Goal: Task Accomplishment & Management: Manage account settings

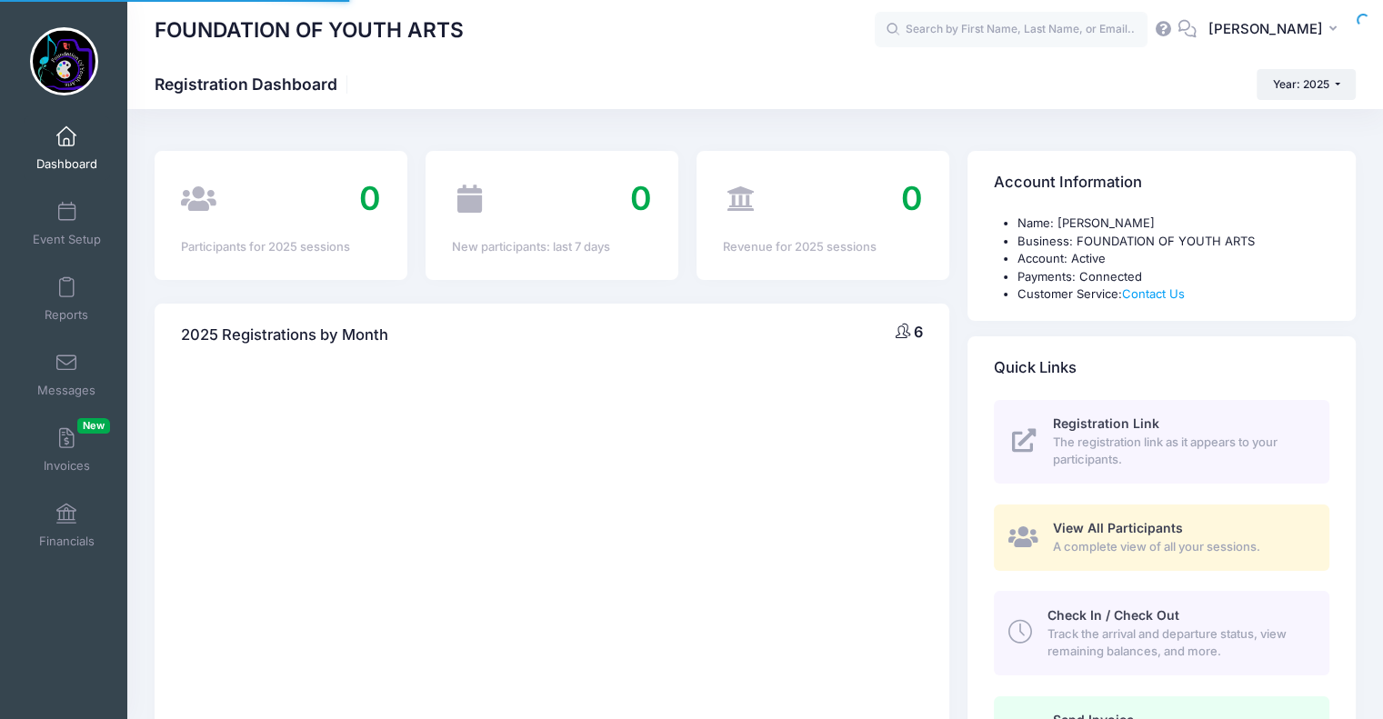
select select
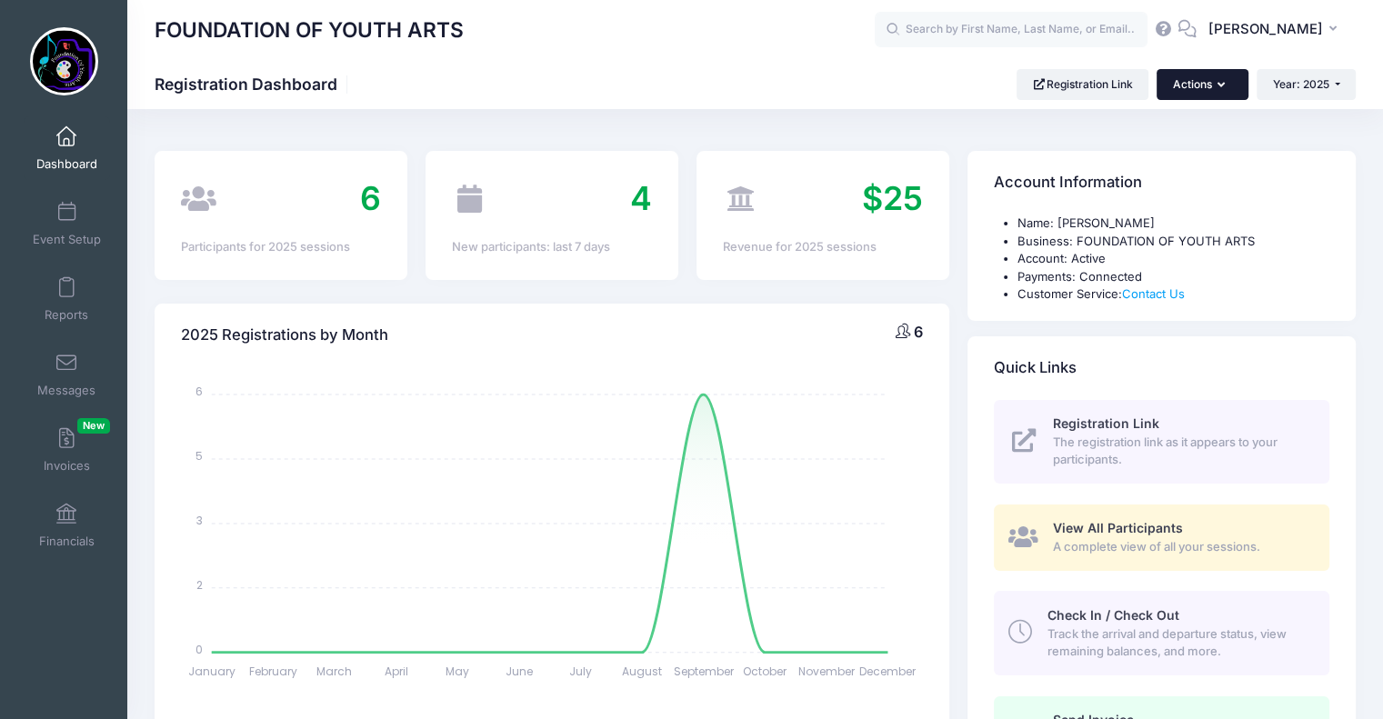
click at [1200, 77] on button "Actions" at bounding box center [1202, 84] width 91 height 31
click at [1142, 163] on link "Participant" at bounding box center [1155, 163] width 165 height 35
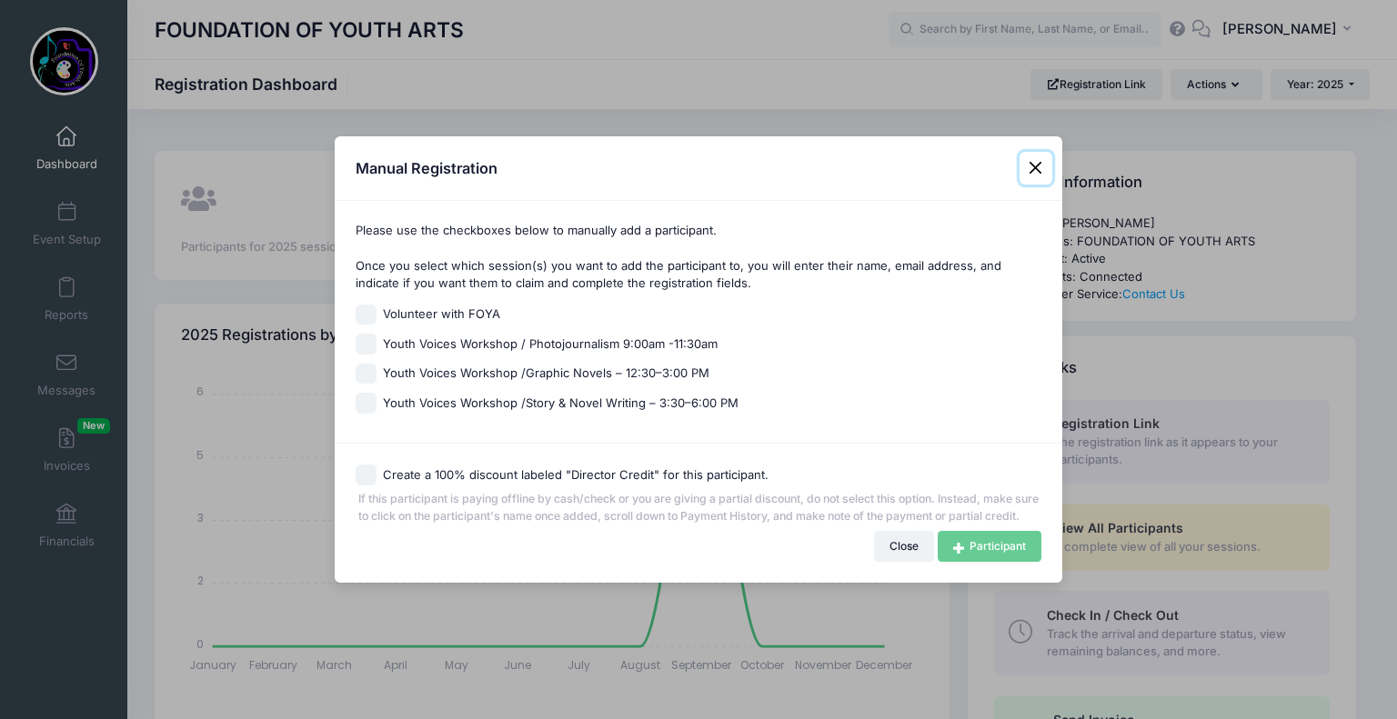
click at [1037, 160] on button "Close" at bounding box center [1035, 168] width 33 height 33
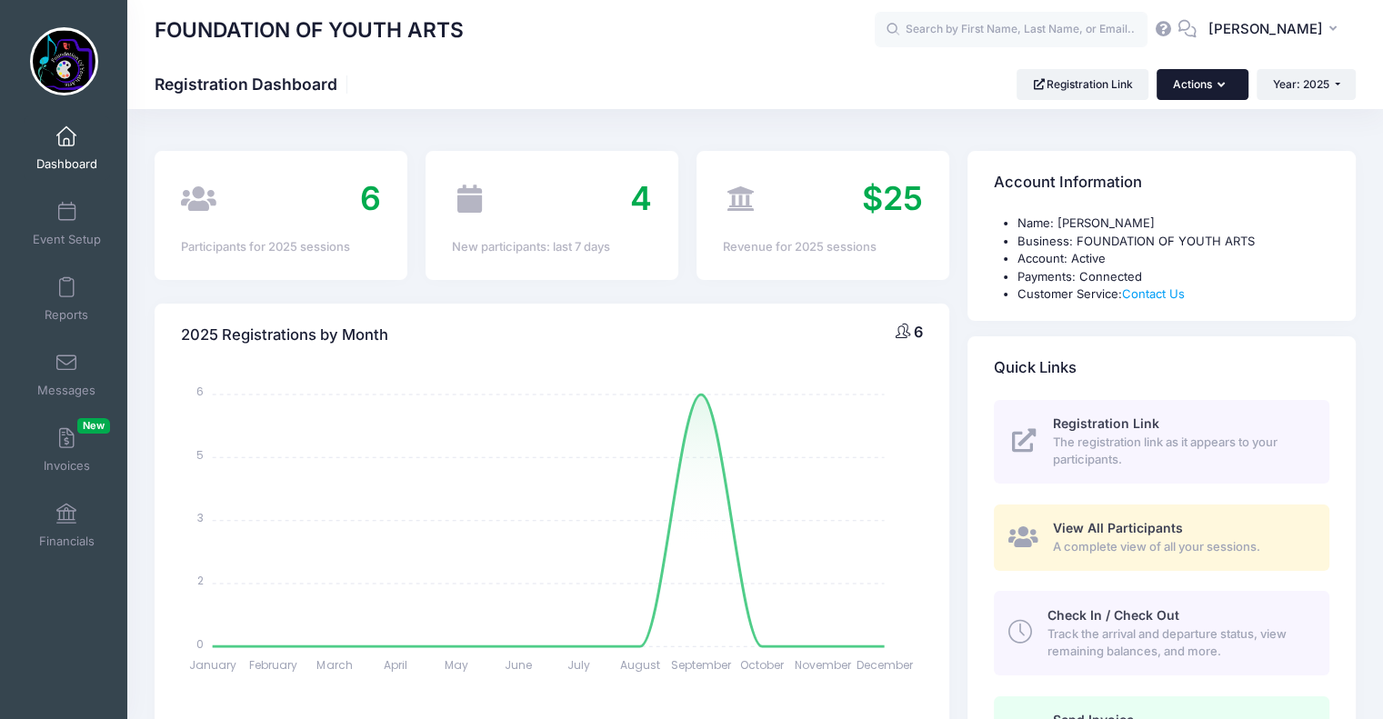
click at [1208, 77] on button "Actions" at bounding box center [1202, 84] width 91 height 31
click at [1181, 126] on link "Check In/Check Out" at bounding box center [1155, 129] width 165 height 35
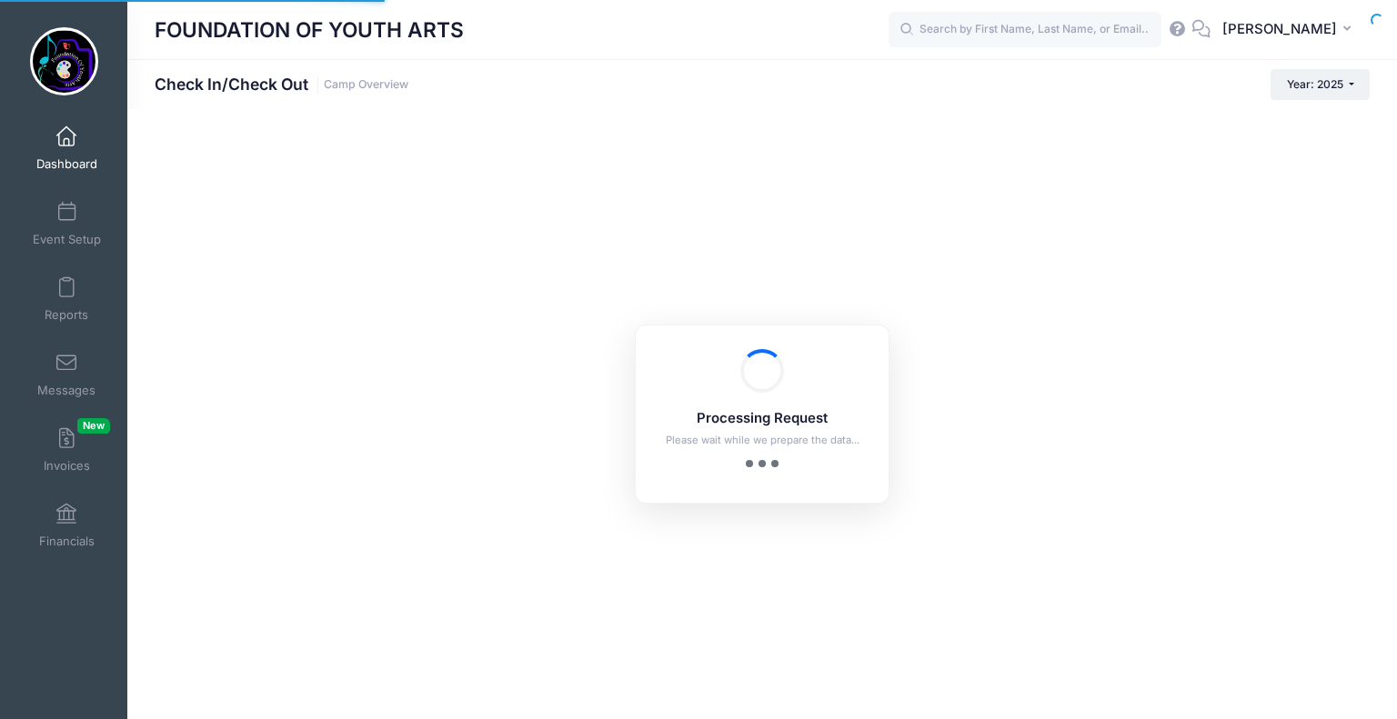
checkbox input "true"
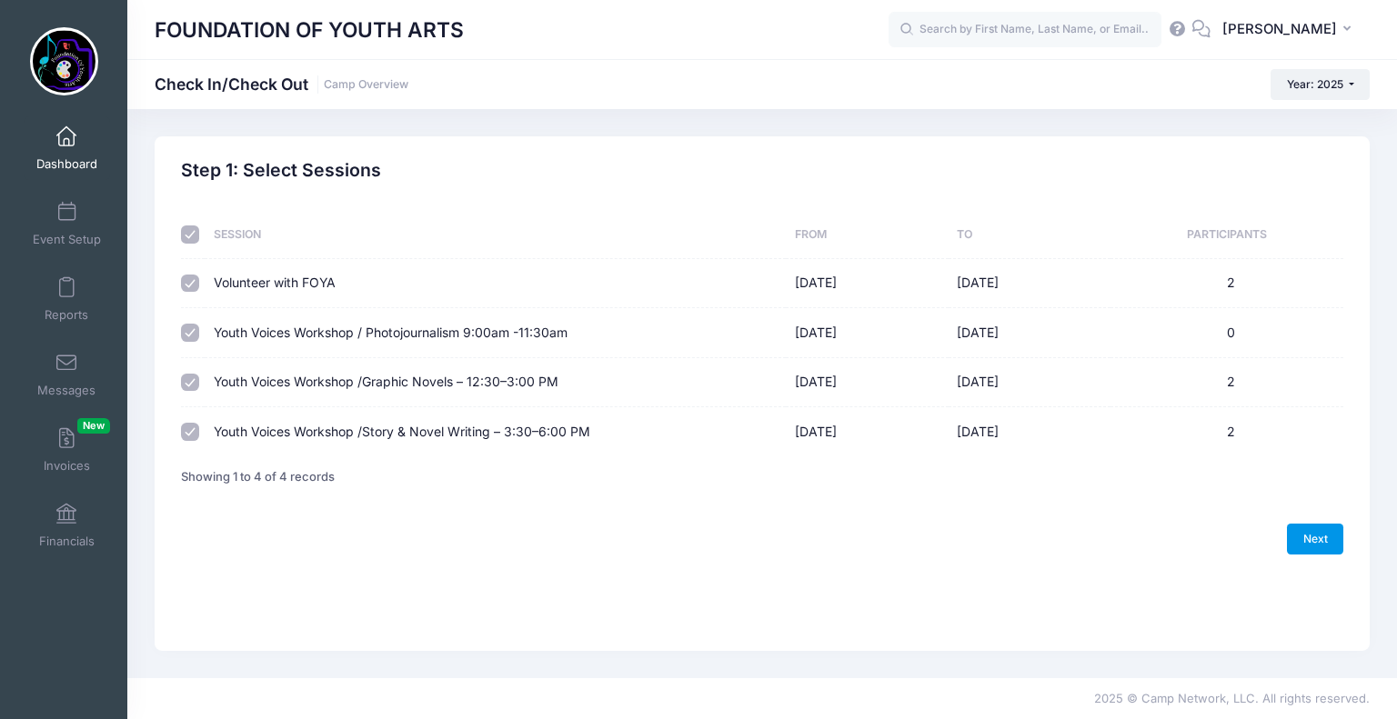
click at [1318, 541] on link "Next" at bounding box center [1315, 539] width 56 height 31
select select "10"
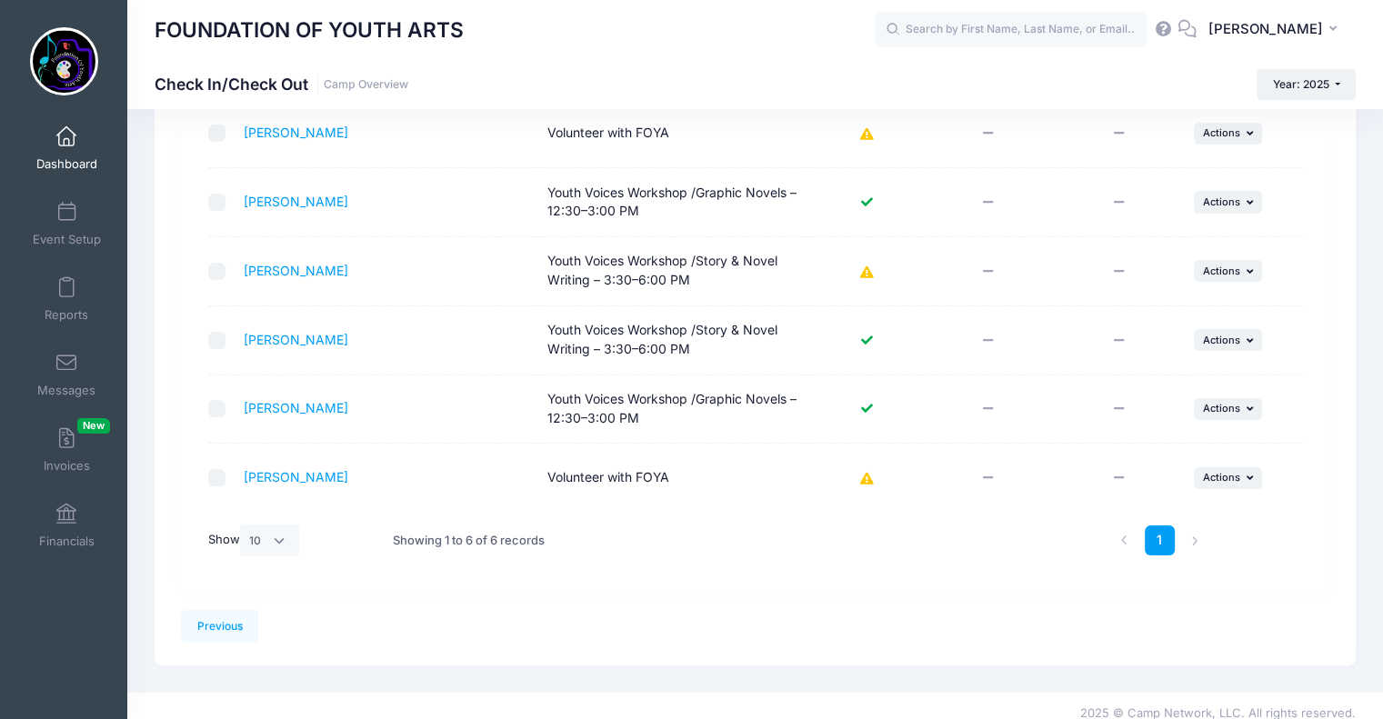
scroll to position [279, 0]
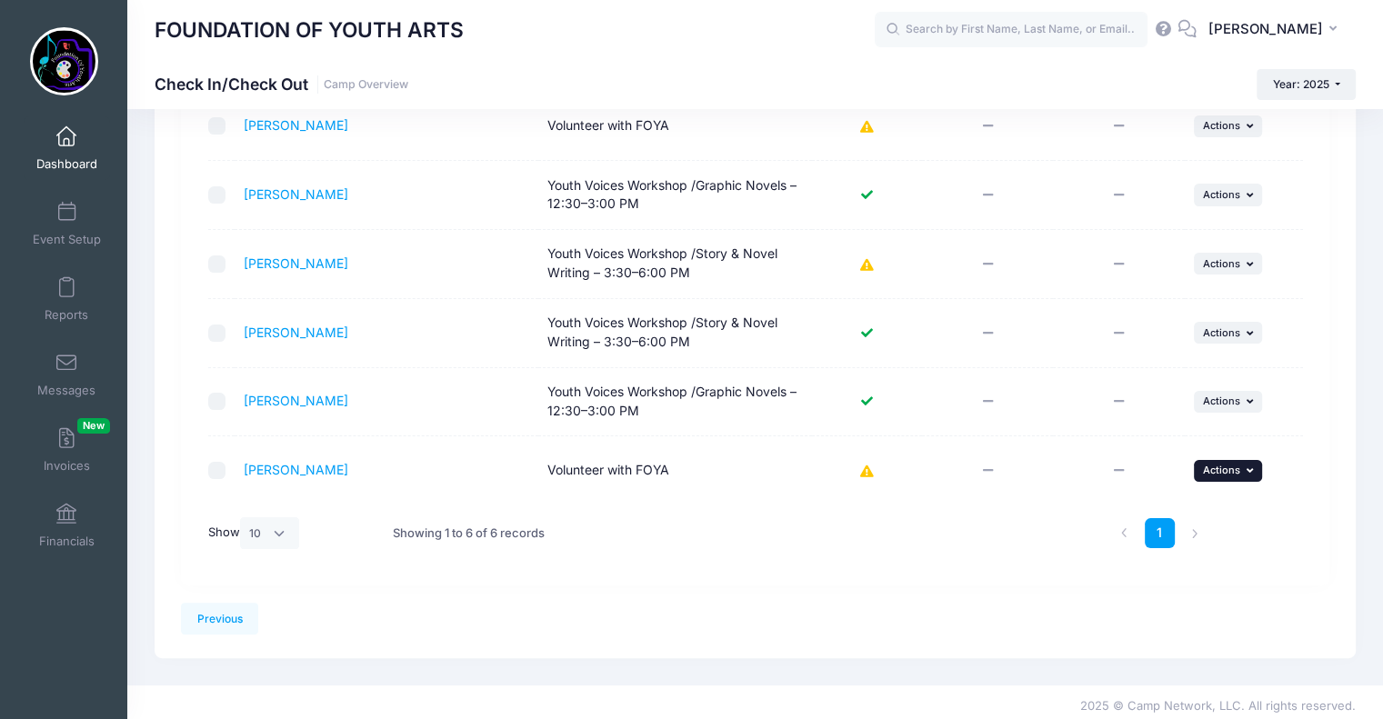
click at [1229, 464] on span "Actions" at bounding box center [1221, 470] width 37 height 13
click at [948, 518] on div "1" at bounding box center [941, 533] width 557 height 57
click at [864, 472] on icon at bounding box center [866, 472] width 15 height 0
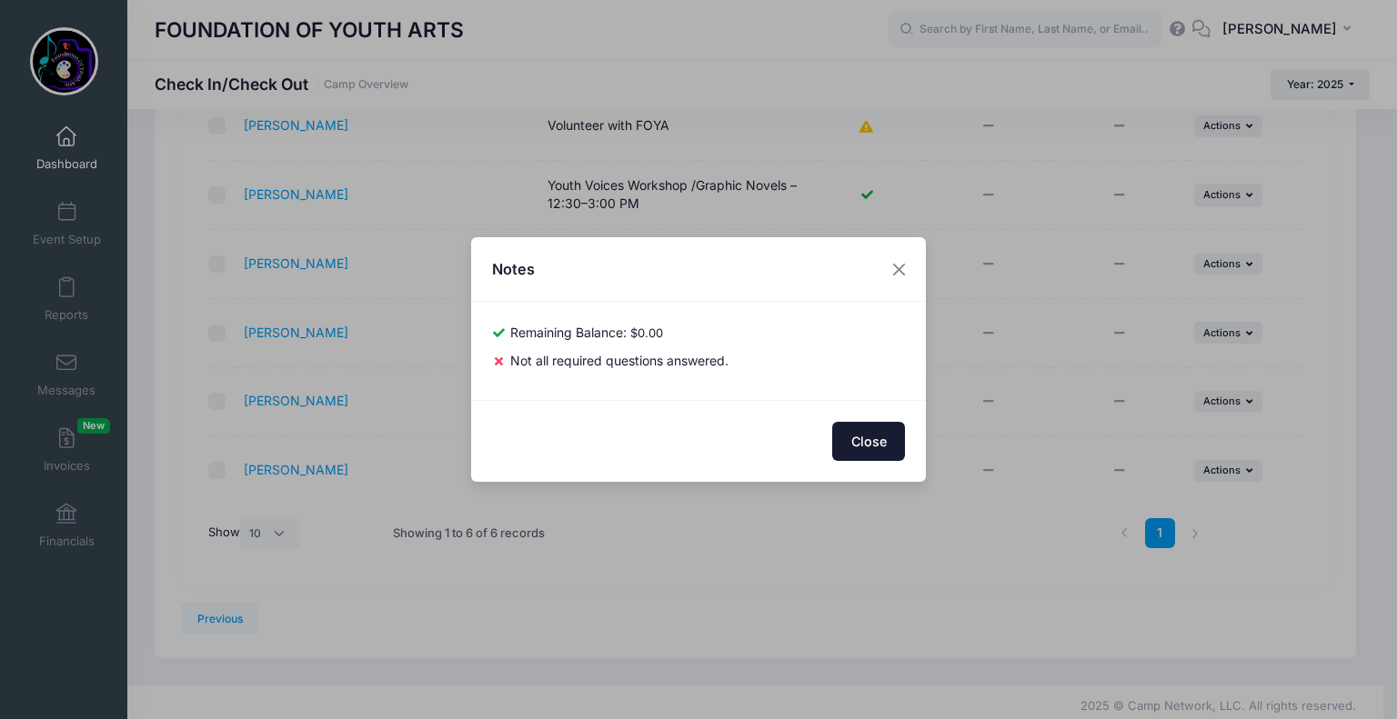
click at [875, 440] on button "Close" at bounding box center [868, 441] width 73 height 39
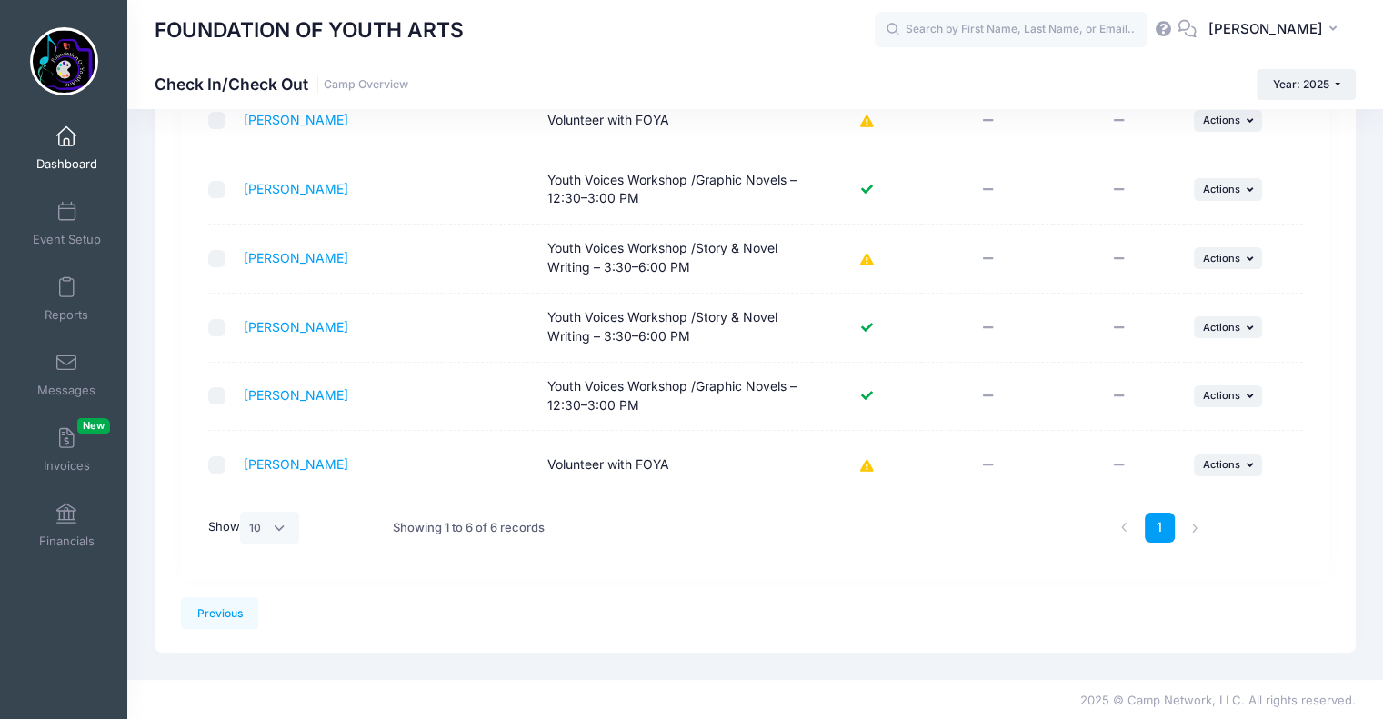
scroll to position [0, 0]
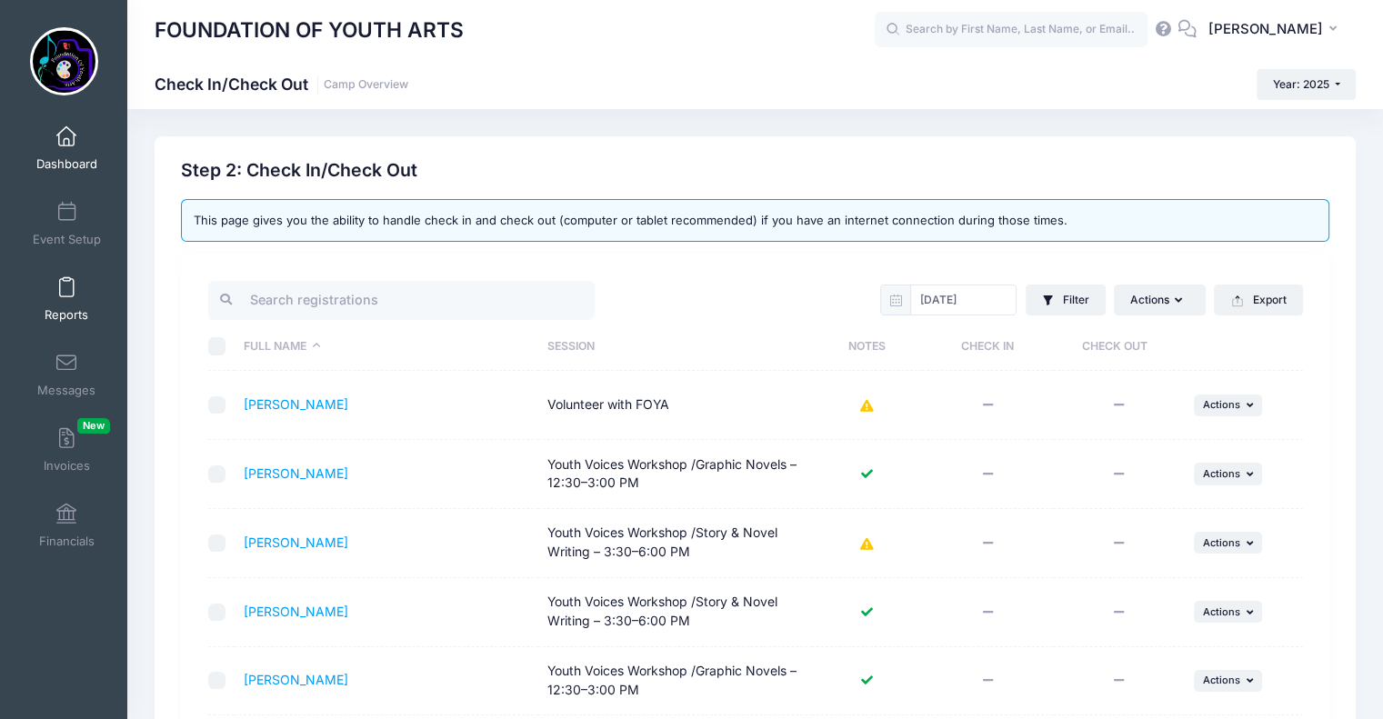
click at [66, 296] on span at bounding box center [66, 288] width 0 height 20
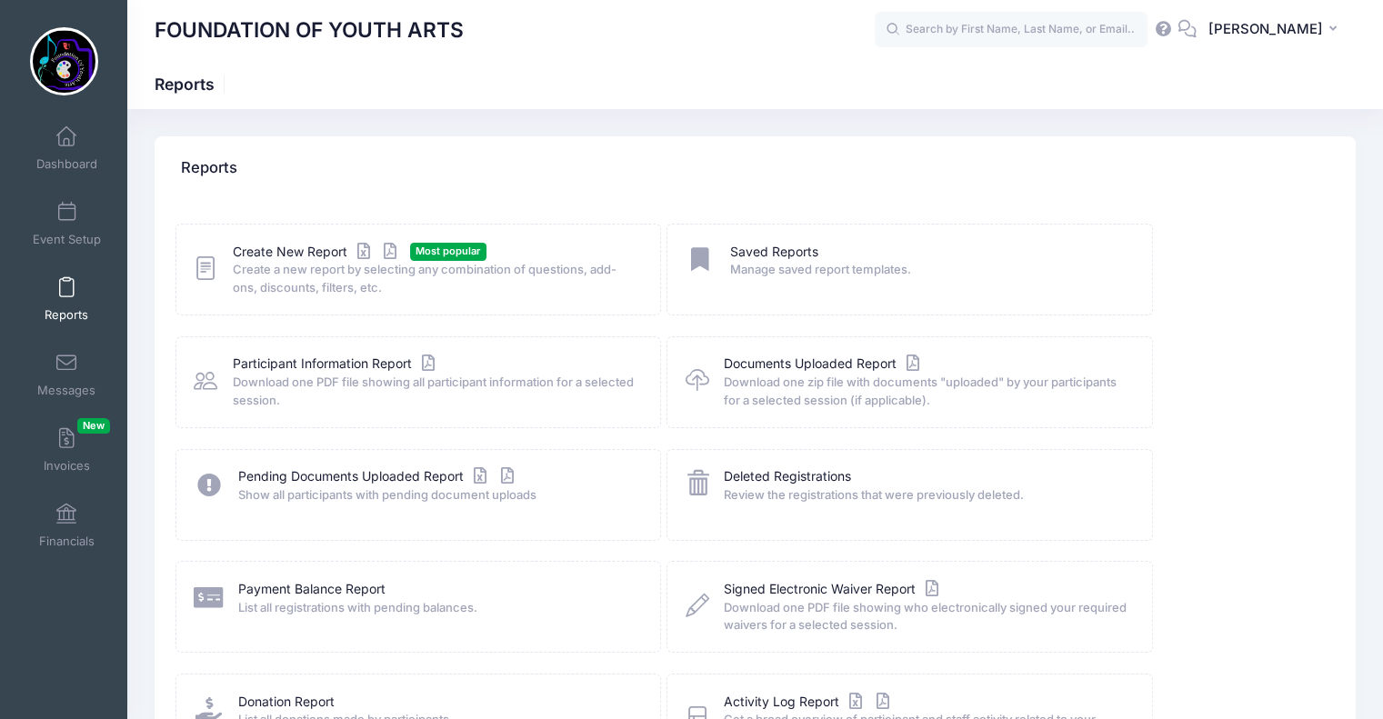
scroll to position [174, 0]
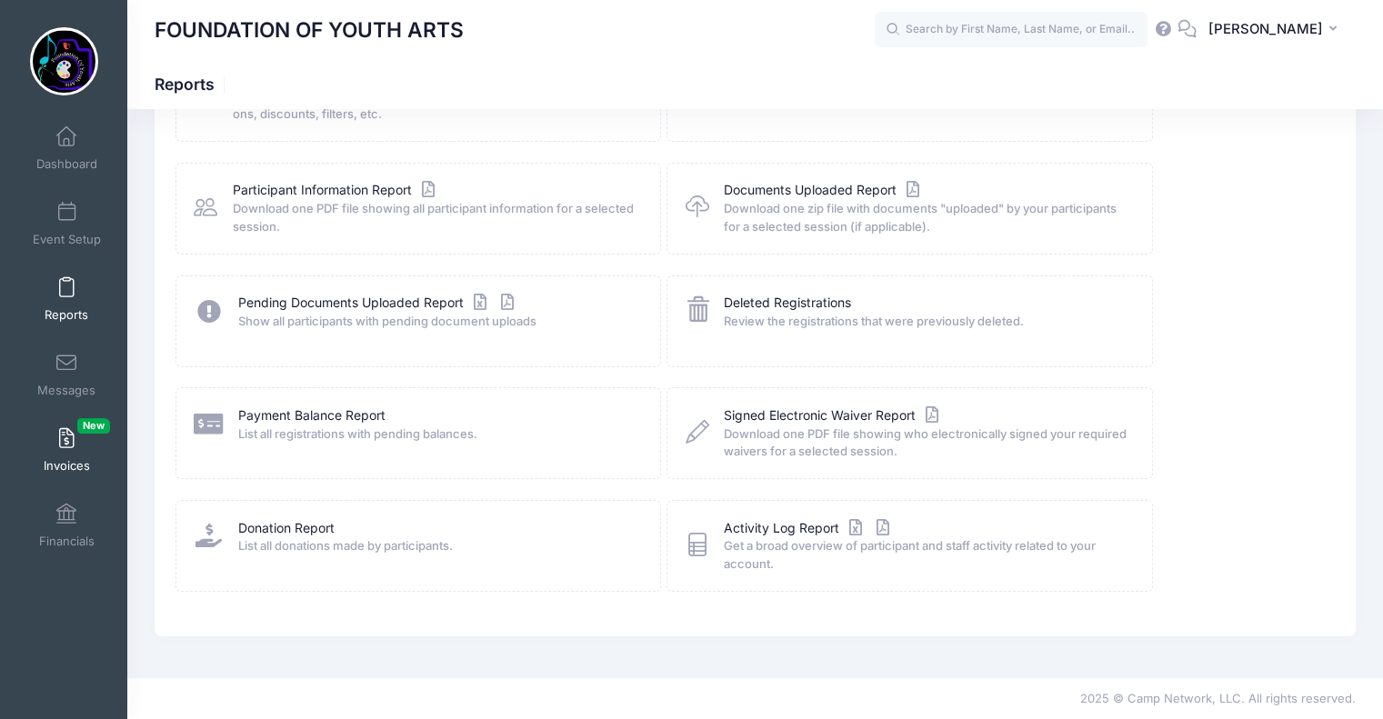
click at [66, 440] on span at bounding box center [66, 439] width 0 height 20
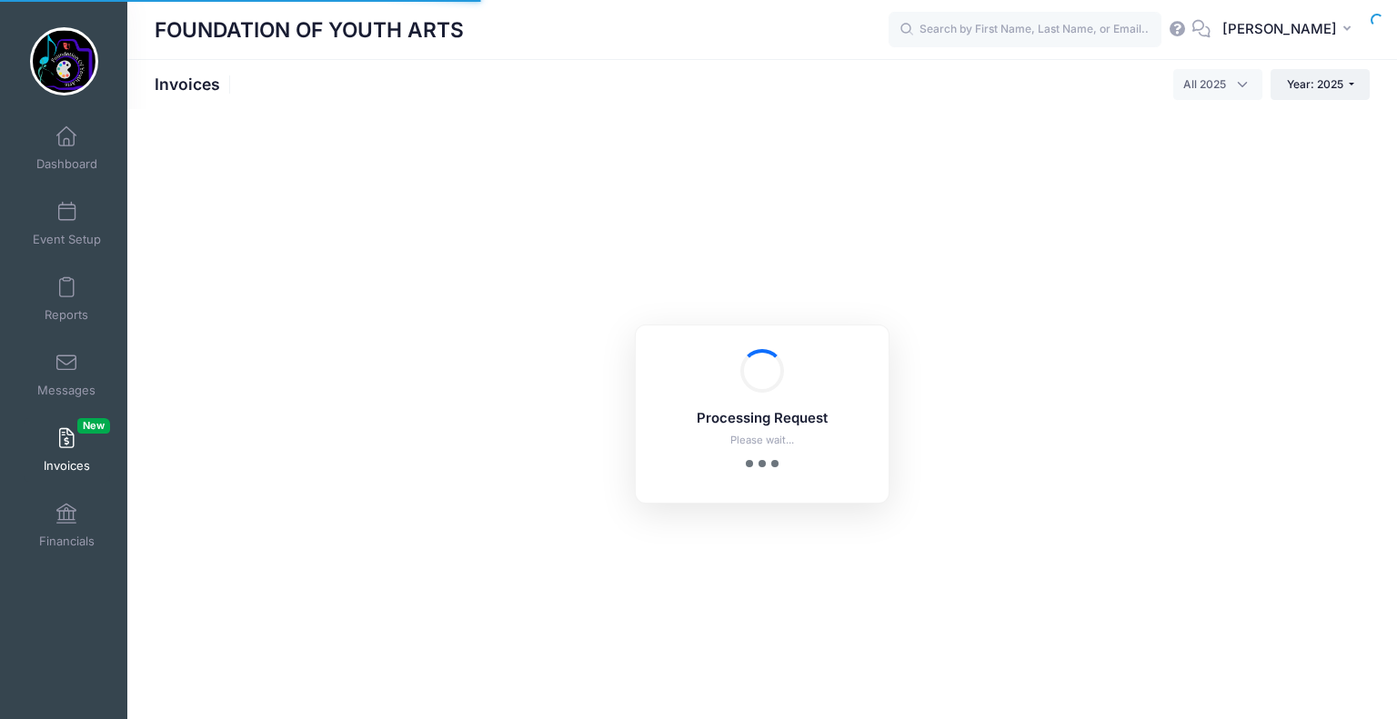
select select
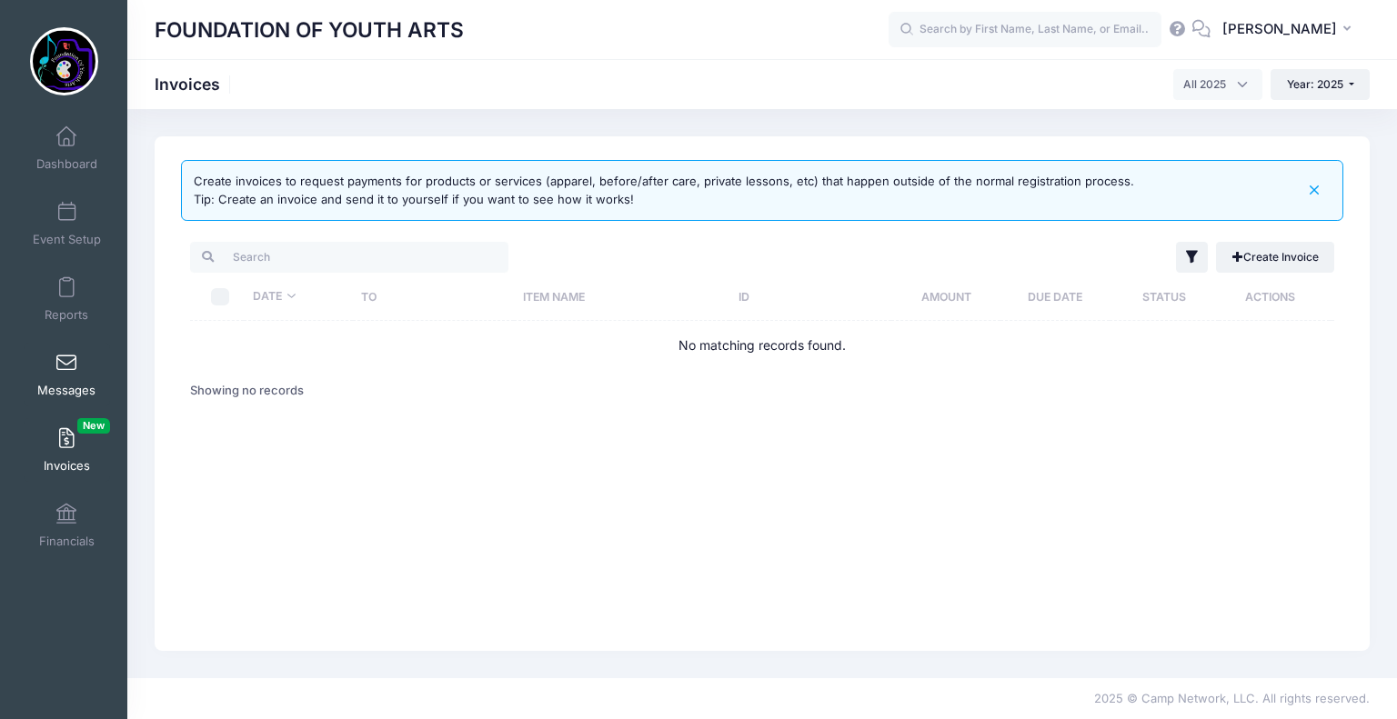
click at [65, 375] on link "Messages" at bounding box center [67, 375] width 86 height 64
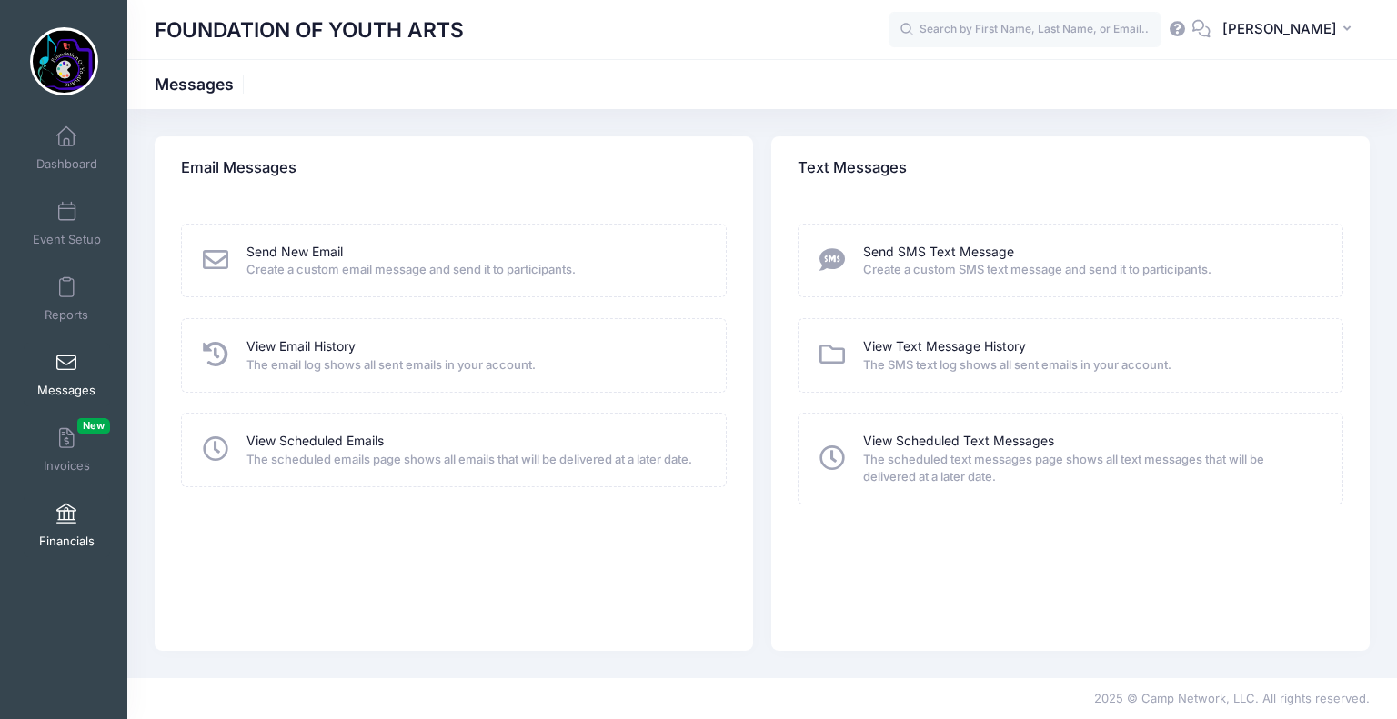
click at [66, 515] on span at bounding box center [66, 515] width 0 height 20
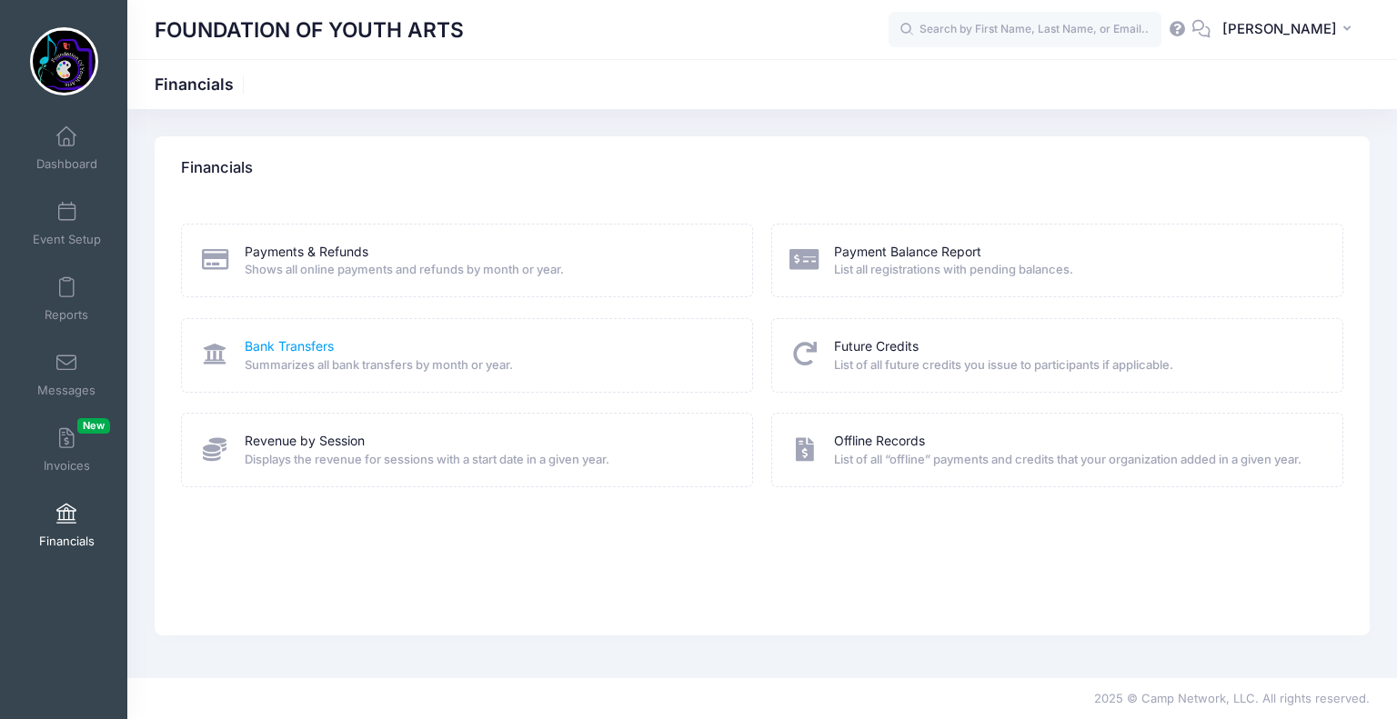
click at [292, 344] on link "Bank Transfers" at bounding box center [289, 346] width 89 height 19
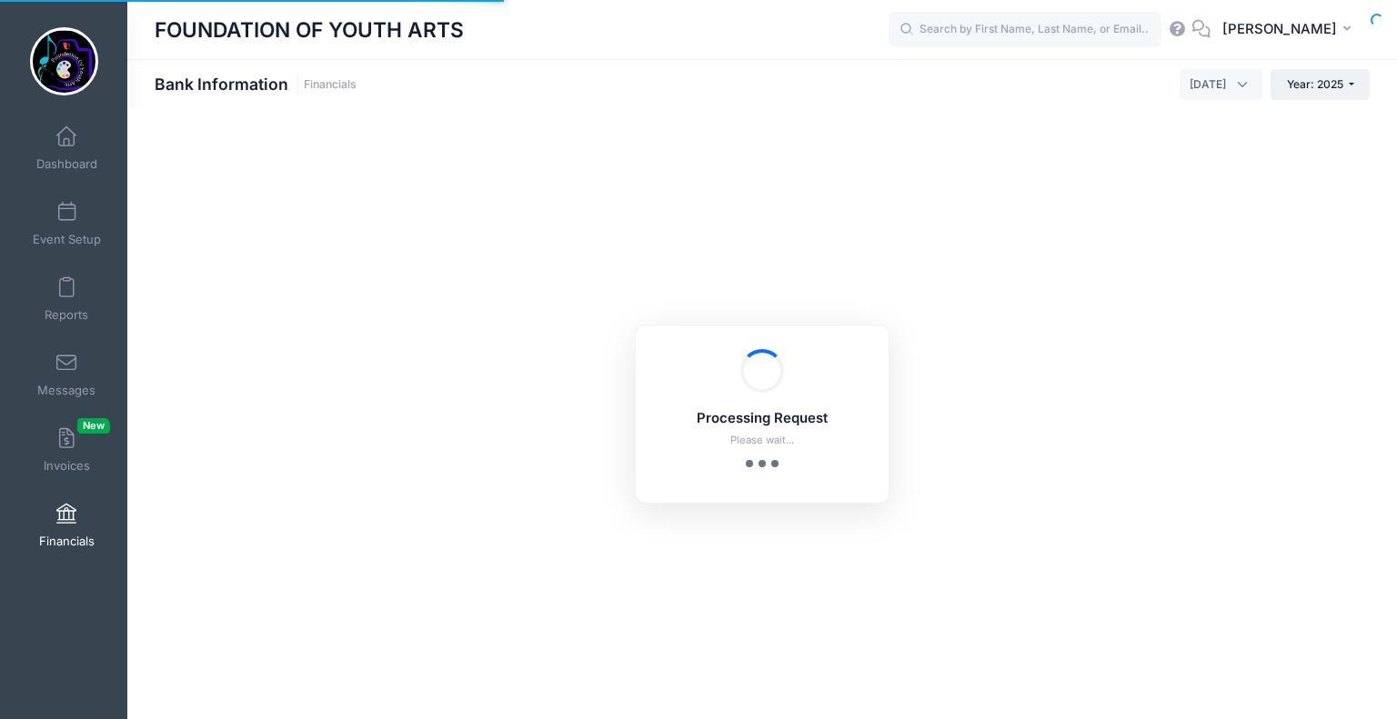
select select "10"
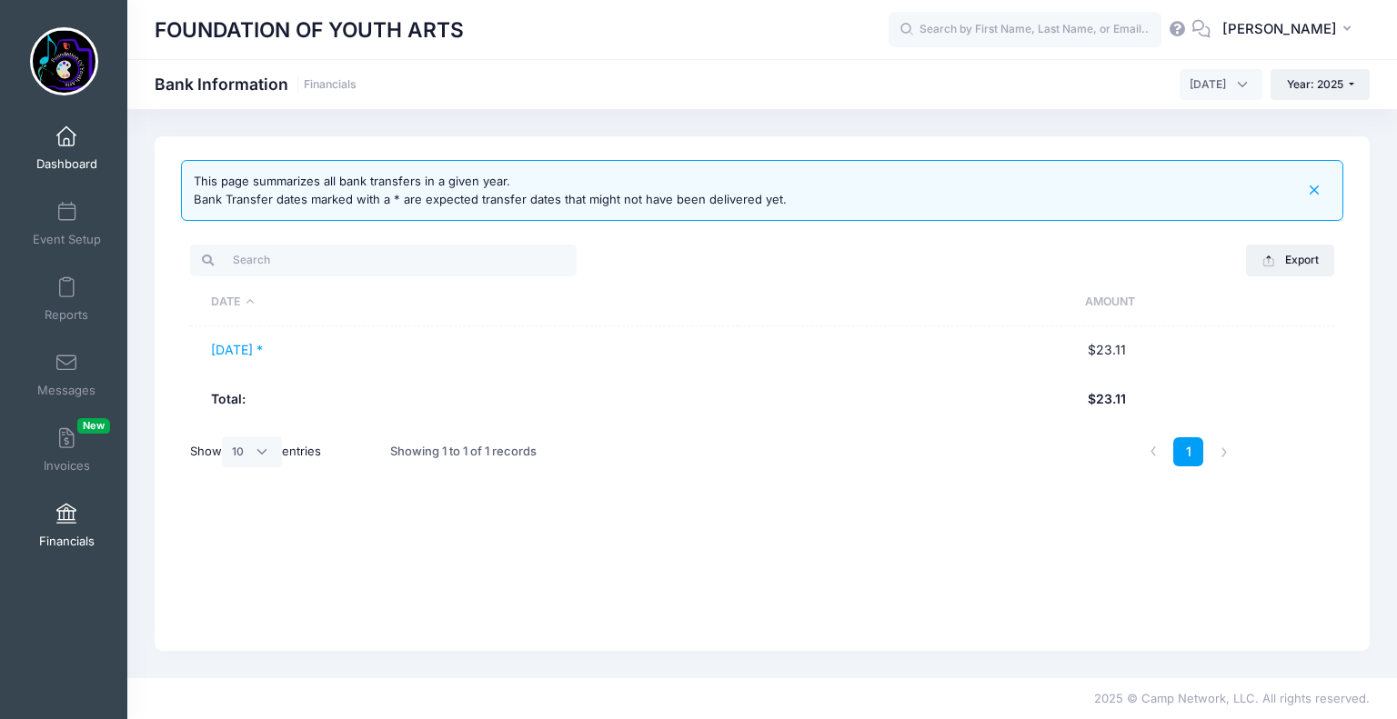
click at [69, 152] on link "Dashboard" at bounding box center [67, 148] width 86 height 64
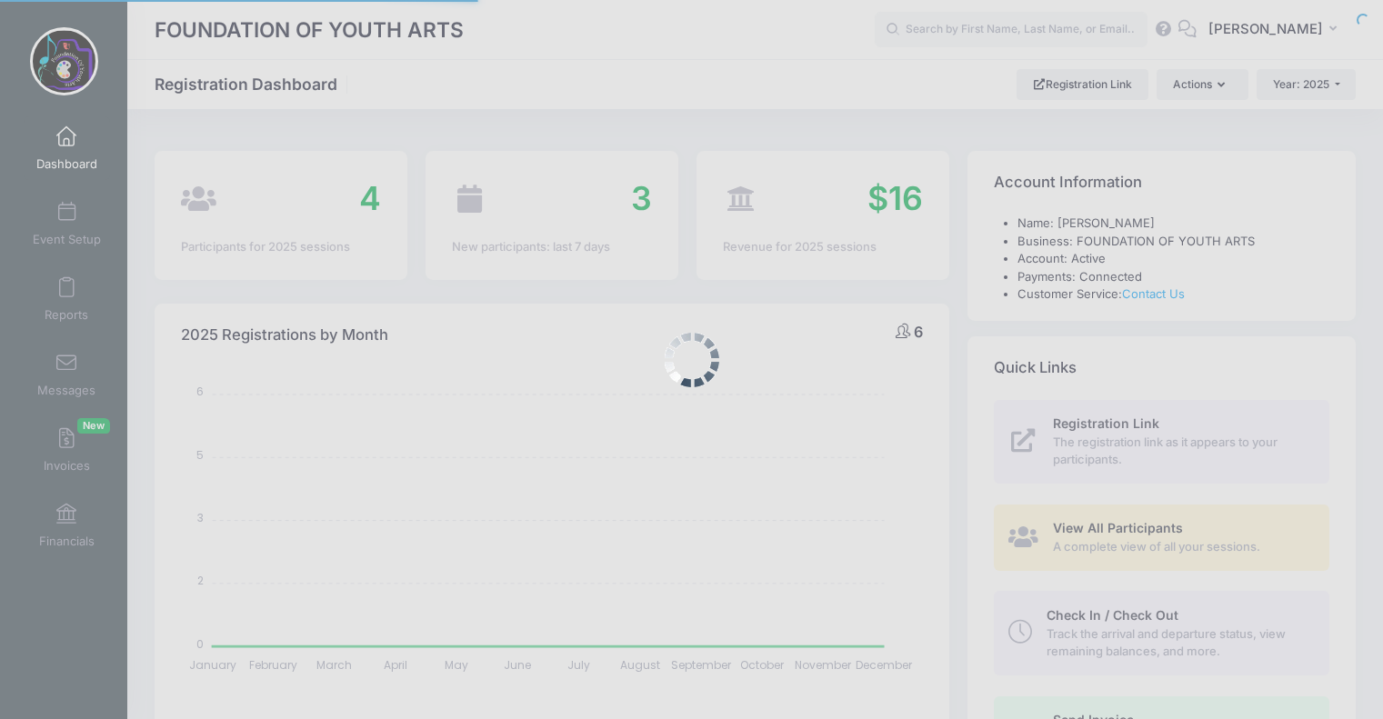
select select
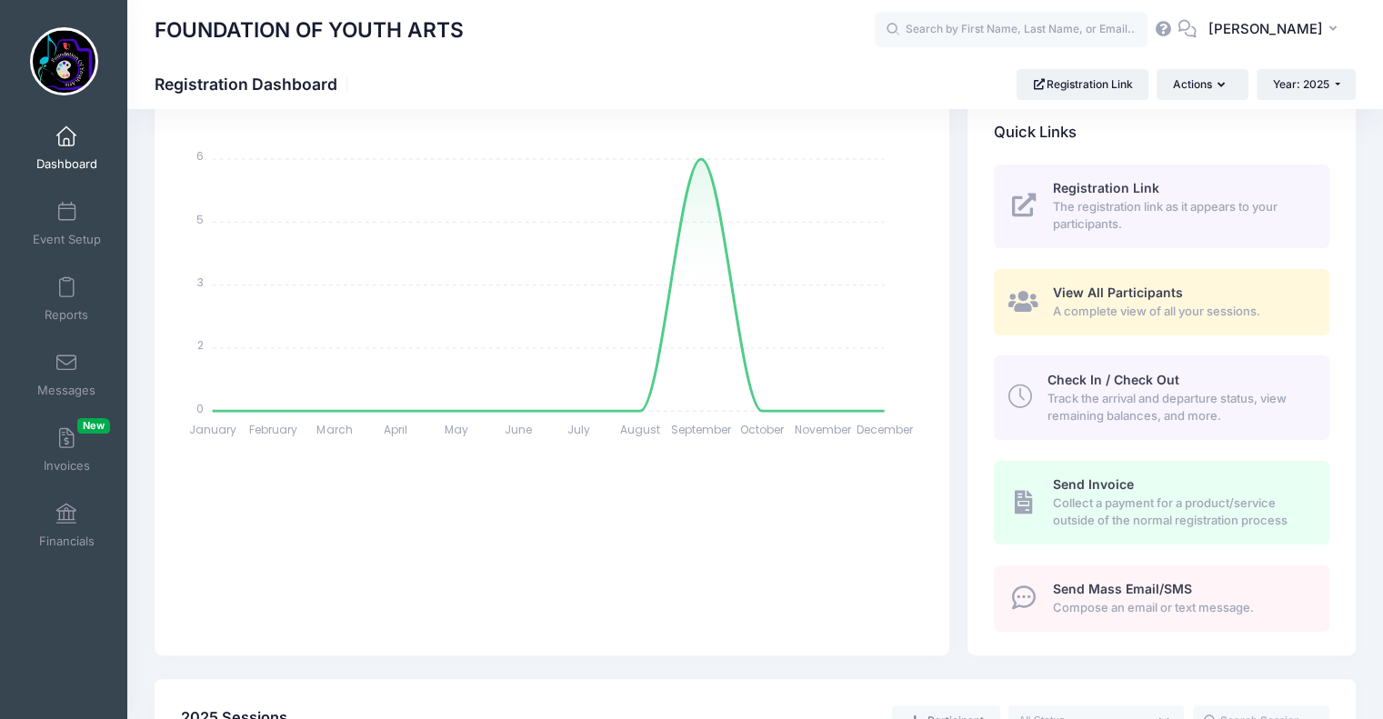
scroll to position [246, 0]
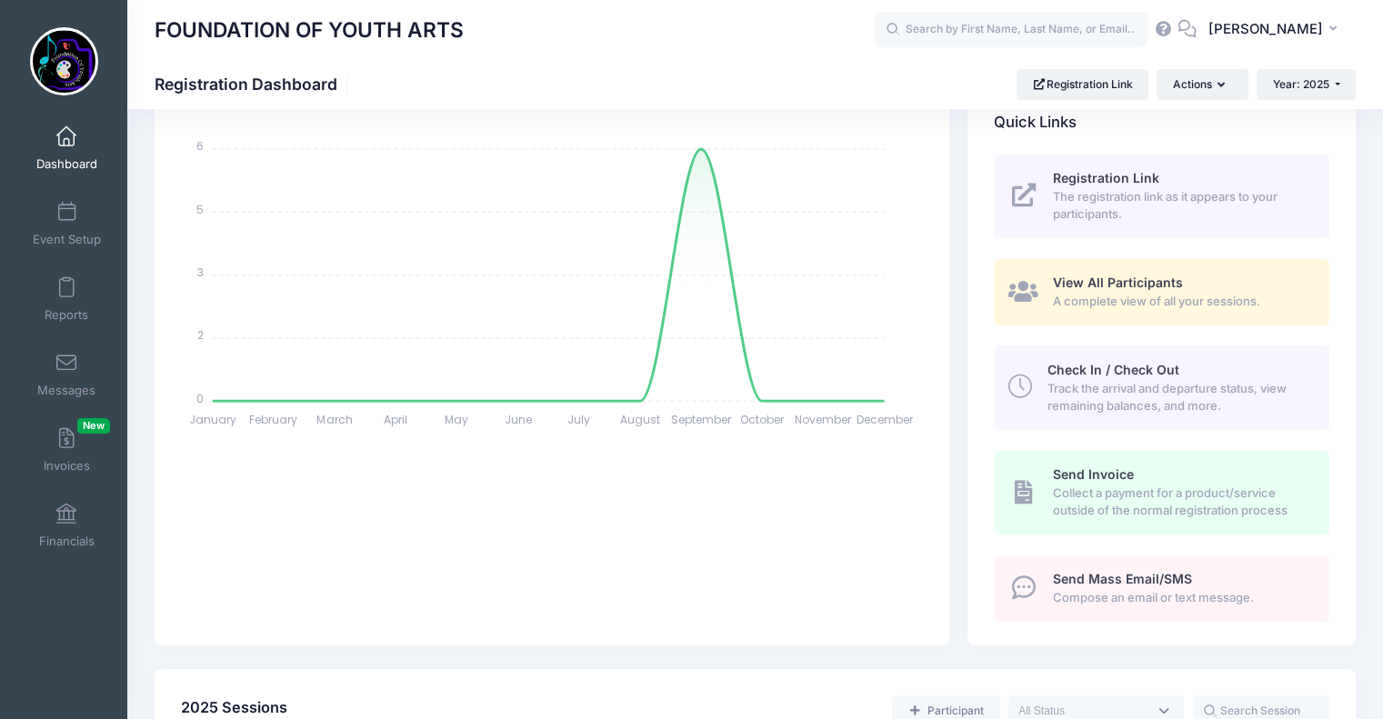
click at [1131, 281] on span "View All Participants" at bounding box center [1118, 282] width 130 height 15
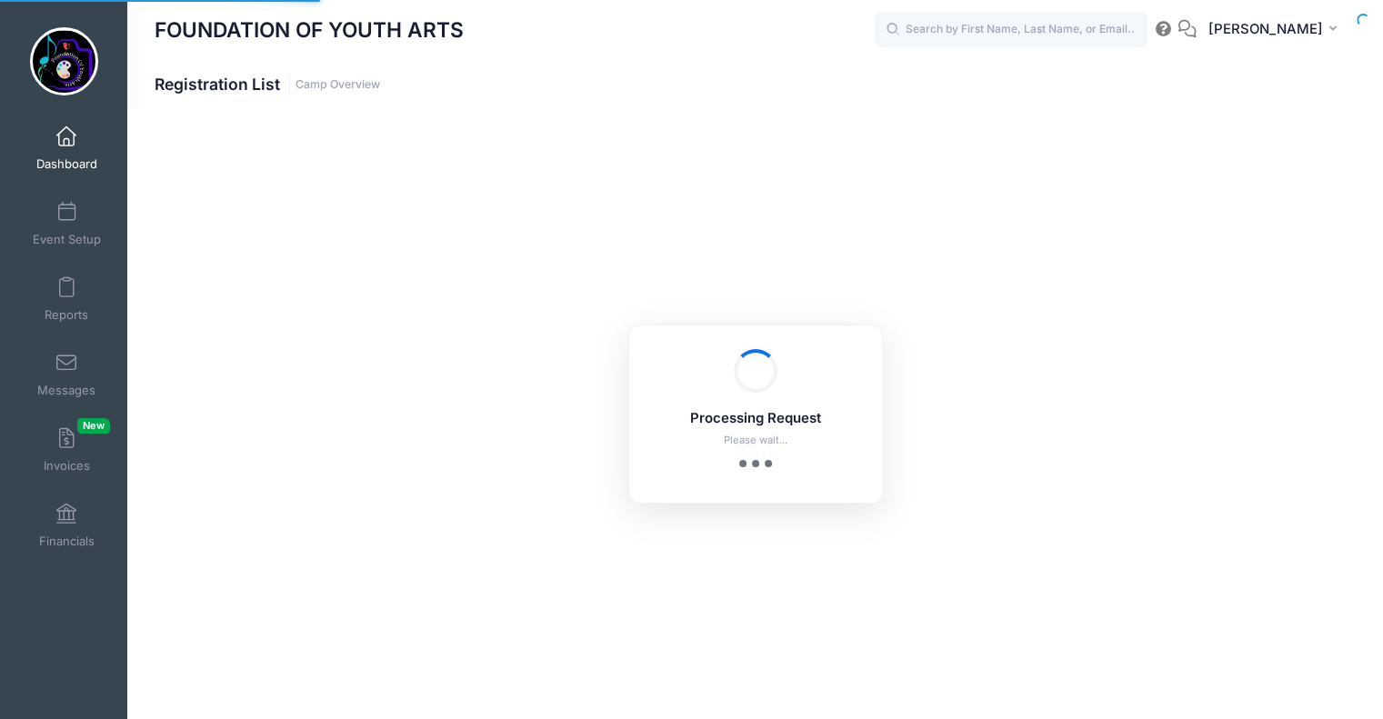
select select "10"
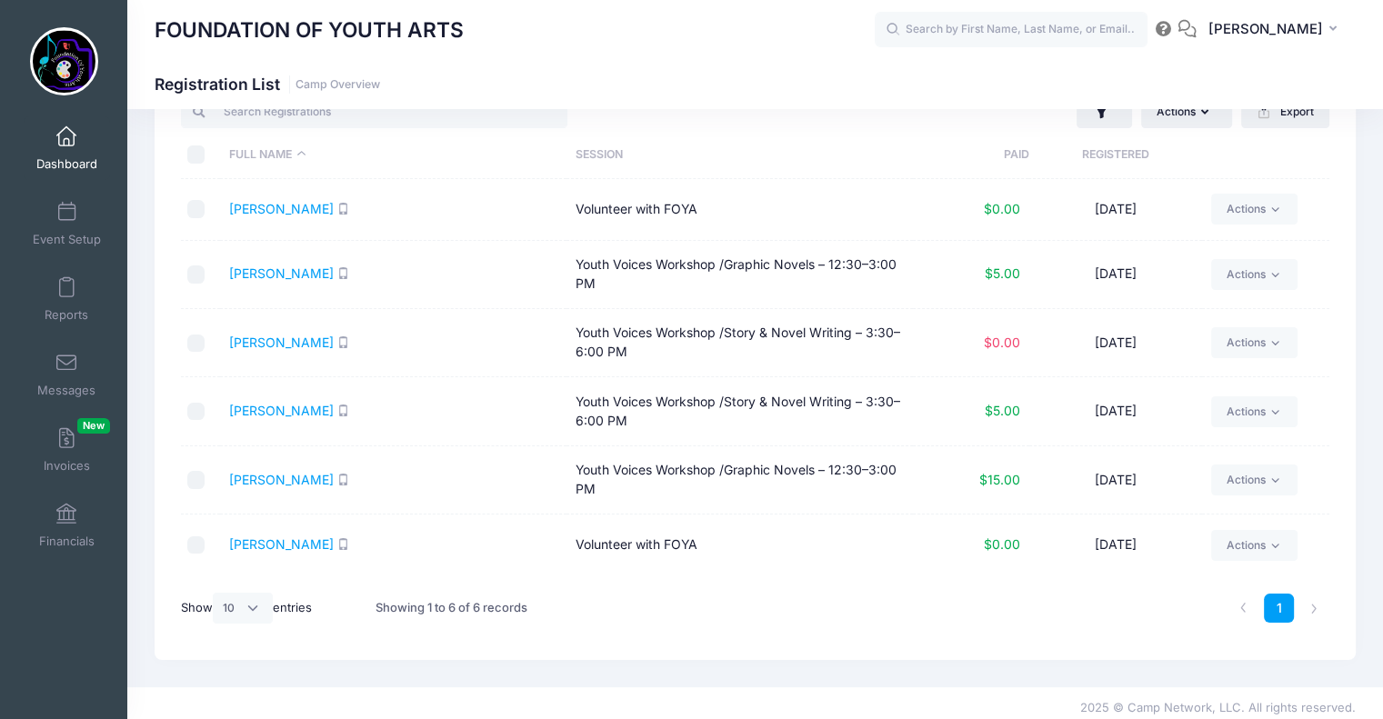
scroll to position [75, 0]
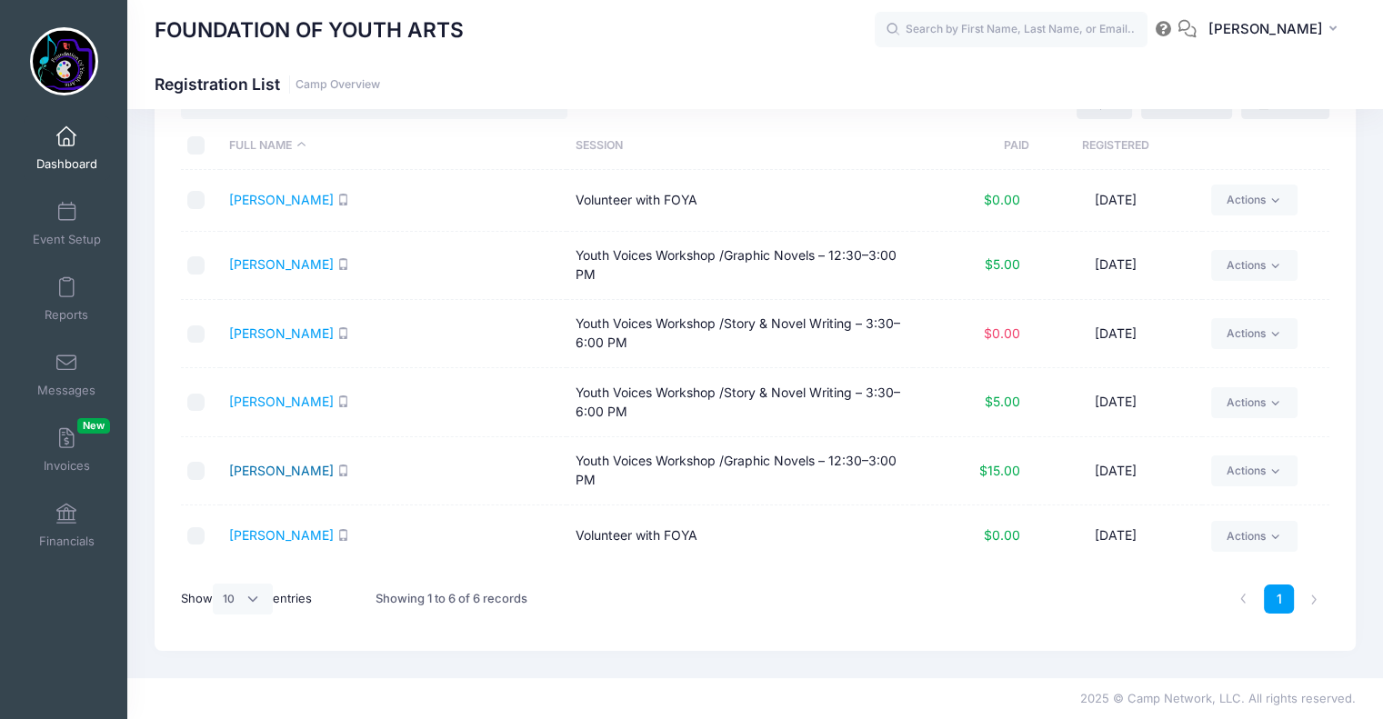
click at [290, 467] on link "[PERSON_NAME]" at bounding box center [281, 470] width 105 height 15
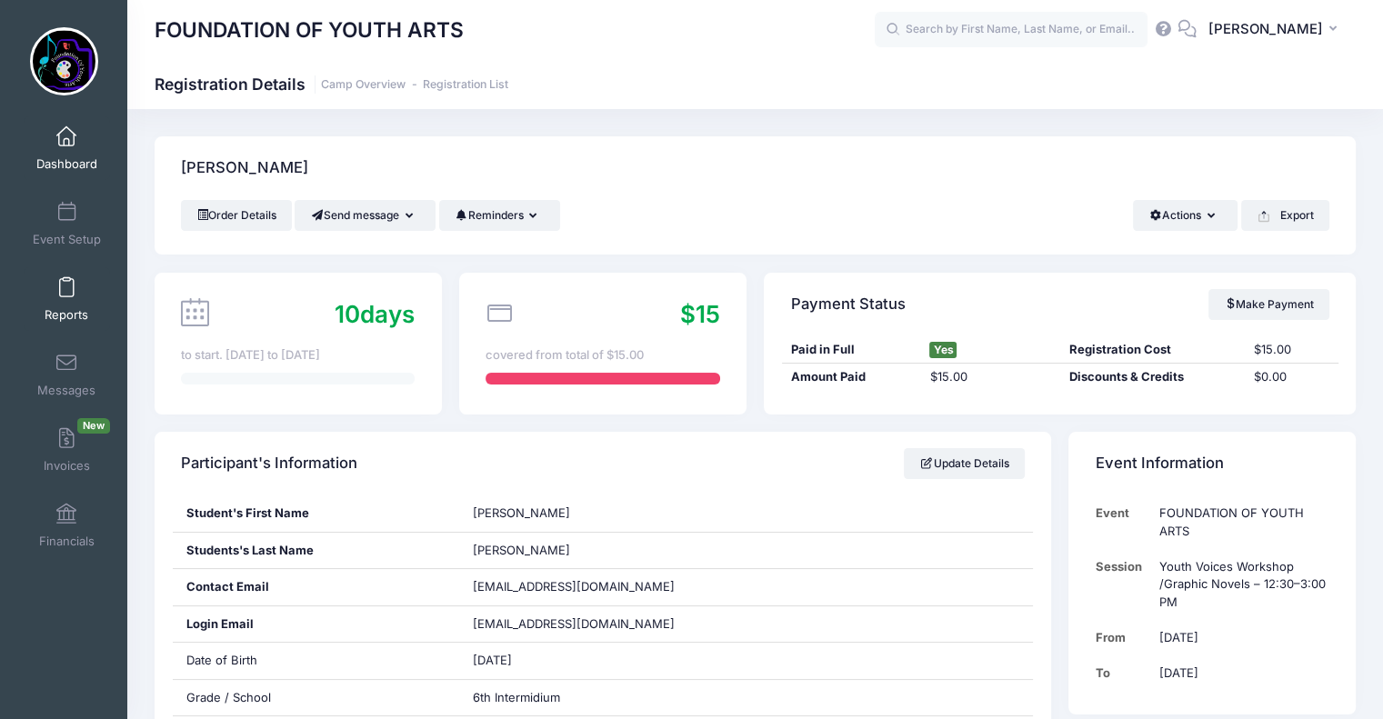
click at [66, 291] on span at bounding box center [66, 288] width 0 height 20
